Goal: Task Accomplishment & Management: Manage account settings

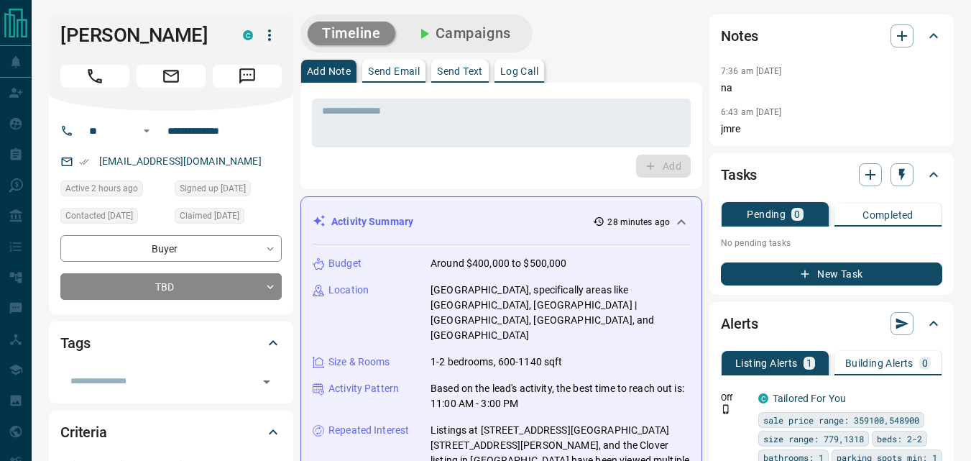
click at [536, 177] on div "Add" at bounding box center [501, 166] width 379 height 23
drag, startPoint x: 428, startPoint y: 305, endPoint x: 658, endPoint y: 304, distance: 230.0
click at [658, 304] on div "Location [GEOGRAPHIC_DATA], specifically areas like [GEOGRAPHIC_DATA], [GEOGRAP…" at bounding box center [501, 313] width 377 height 60
copy p "[GEOGRAPHIC_DATA] | [GEOGRAPHIC_DATA], [GEOGRAPHIC_DATA], and [GEOGRAPHIC_DATA]"
drag, startPoint x: 219, startPoint y: 165, endPoint x: 100, endPoint y: 162, distance: 119.4
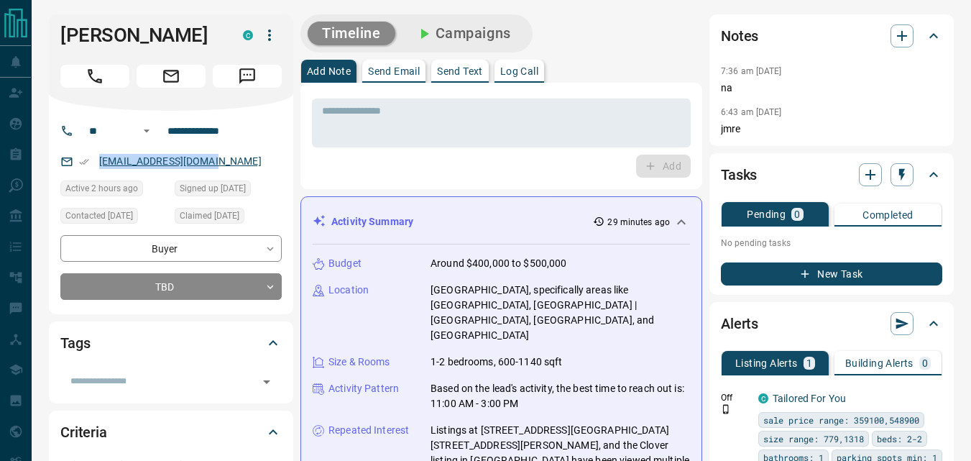
click at [100, 162] on div "[EMAIL_ADDRESS][DOMAIN_NAME]" at bounding box center [170, 162] width 221 height 24
copy link "[EMAIL_ADDRESS][DOMAIN_NAME]"
click at [410, 130] on textarea at bounding box center [501, 123] width 359 height 37
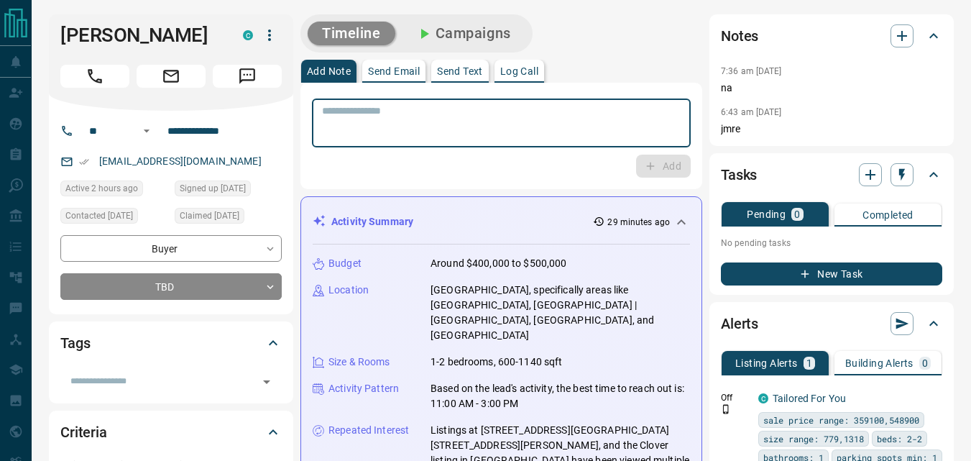
paste textarea "**********"
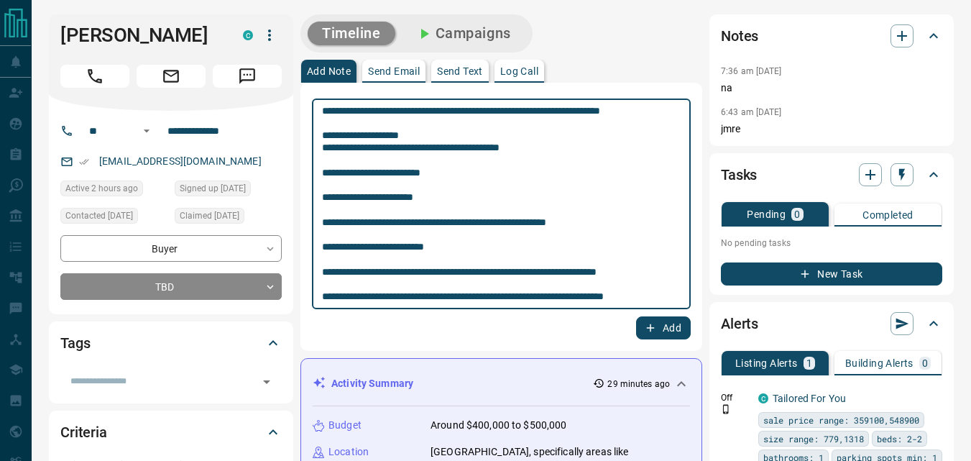
type textarea "**********"
click at [647, 326] on icon "button" at bounding box center [650, 327] width 13 height 13
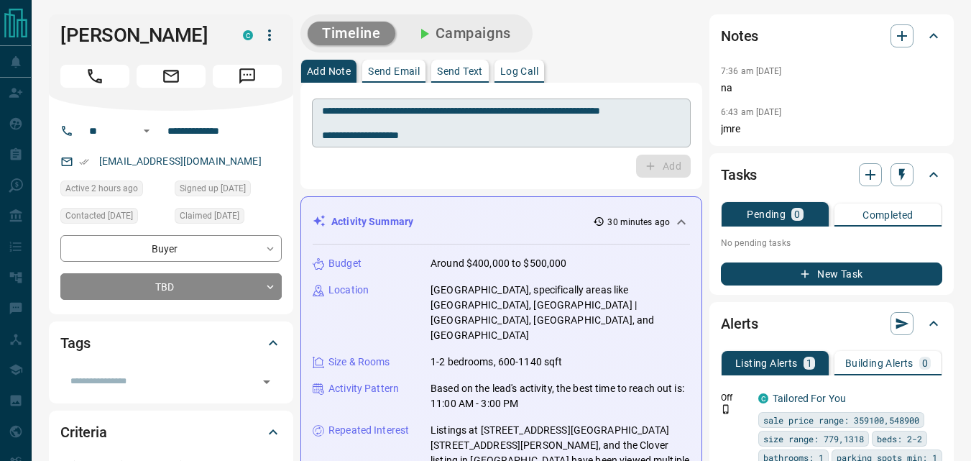
click at [367, 124] on textarea "**********" at bounding box center [501, 123] width 359 height 37
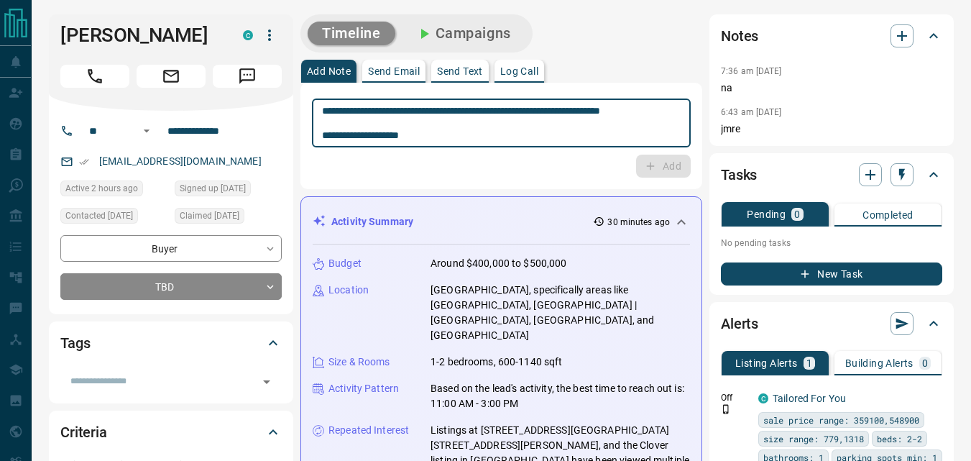
click at [501, 38] on button "Campaigns" at bounding box center [463, 34] width 124 height 24
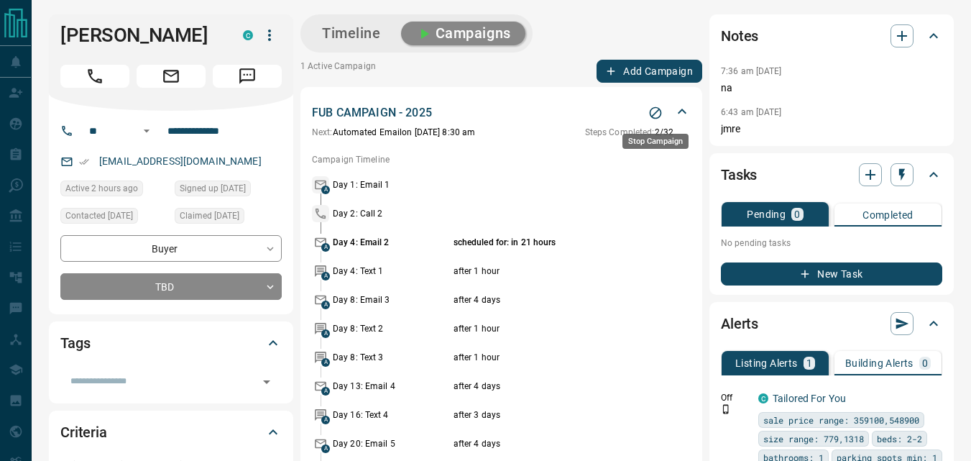
click at [649, 114] on icon "Stop Campaign" at bounding box center [655, 113] width 14 height 14
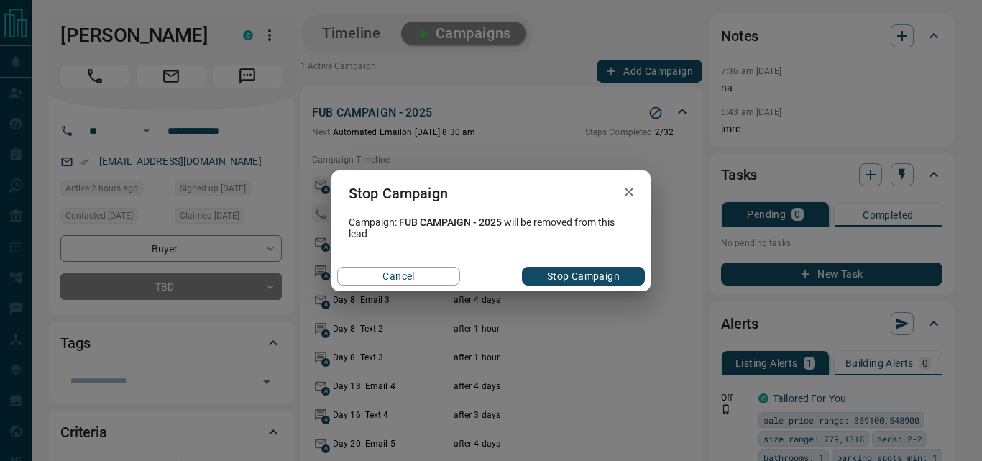
click at [577, 277] on button "Stop Campaign" at bounding box center [583, 276] width 123 height 19
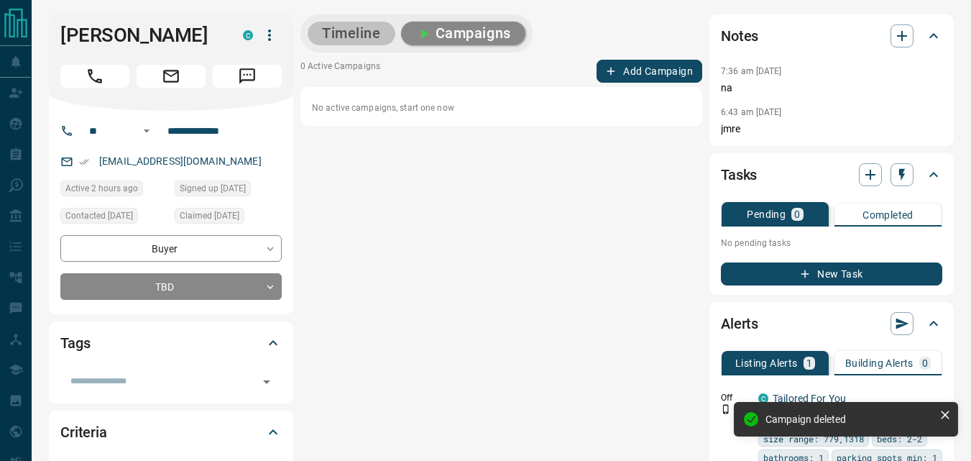
click at [340, 27] on button "Timeline" at bounding box center [352, 34] width 88 height 24
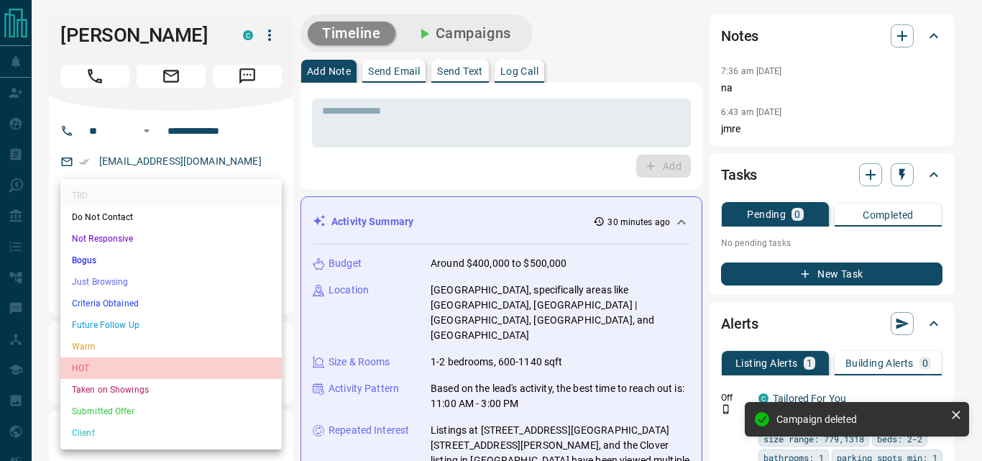
click at [174, 360] on li "HOT" at bounding box center [170, 368] width 221 height 22
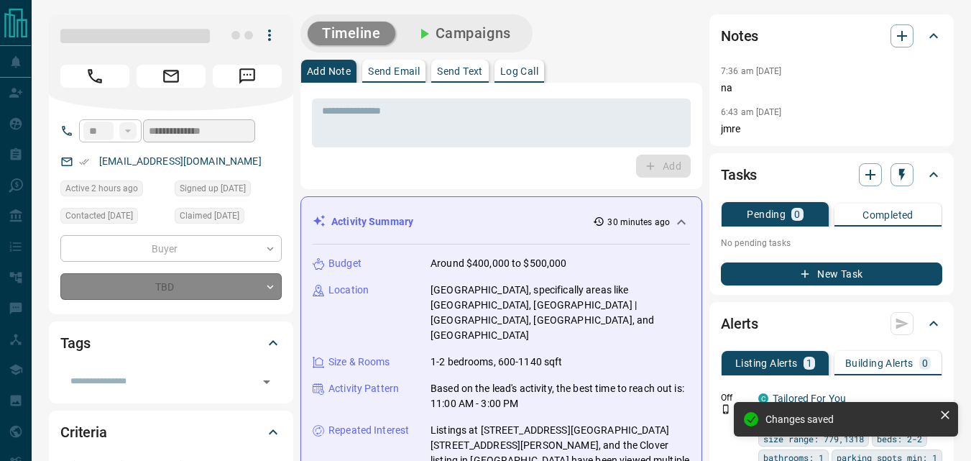
type input "*"
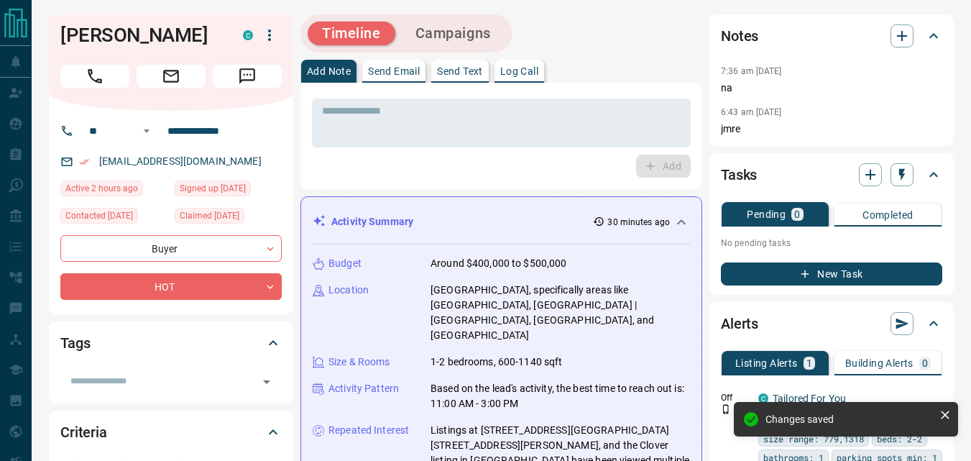
click at [450, 155] on div "Add" at bounding box center [501, 166] width 379 height 23
click at [457, 130] on textarea at bounding box center [501, 123] width 359 height 37
